Goal: Go to known website: Access a specific website the user already knows

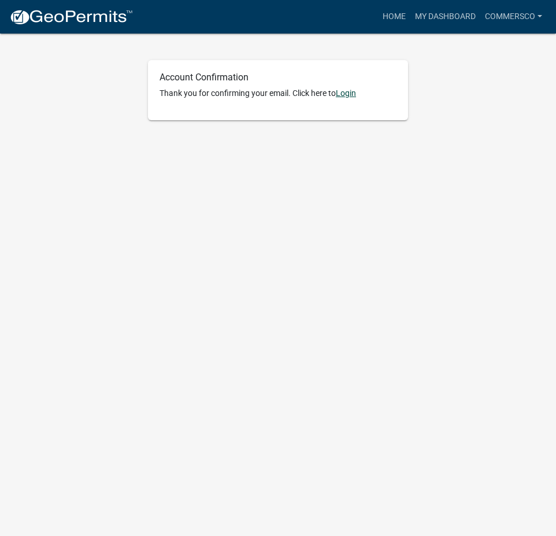
click at [350, 94] on link "Login" at bounding box center [346, 92] width 20 height 9
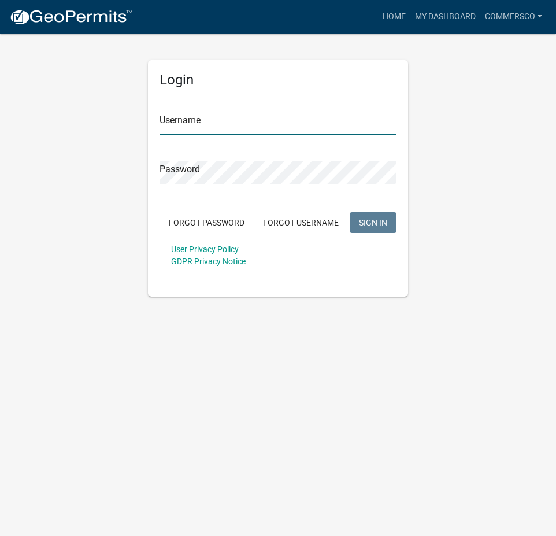
type input "CommersCo"
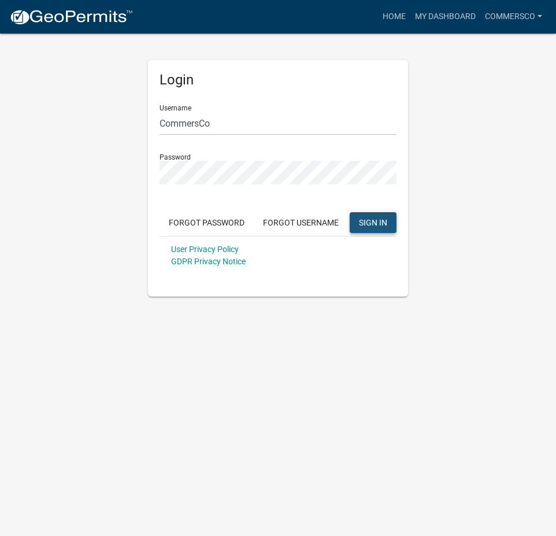
click at [375, 222] on span "SIGN IN" at bounding box center [373, 221] width 28 height 9
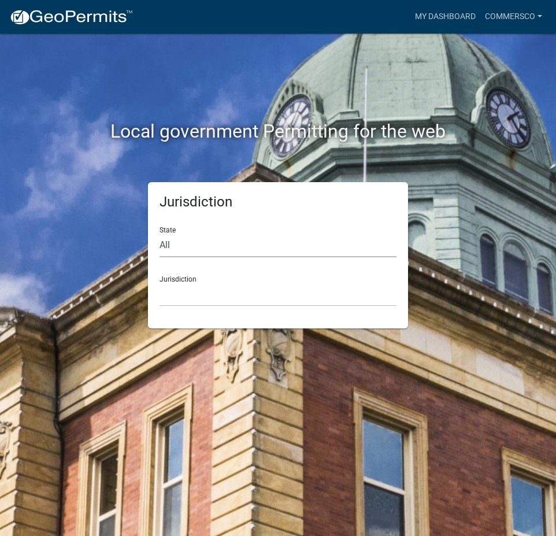
click at [225, 235] on select "All [US_STATE] [US_STATE] [US_STATE] [US_STATE] [US_STATE] [US_STATE] [US_STATE…" at bounding box center [277, 245] width 237 height 24
select select "[US_STATE]"
click at [159, 233] on select "All [US_STATE] [US_STATE] [US_STATE] [US_STATE] [US_STATE] [US_STATE] [US_STATE…" at bounding box center [277, 245] width 237 height 24
click at [227, 297] on select "[GEOGRAPHIC_DATA], [US_STATE] [GEOGRAPHIC_DATA], [US_STATE] [GEOGRAPHIC_DATA], …" at bounding box center [277, 295] width 237 height 24
